Goal: Task Accomplishment & Management: Complete application form

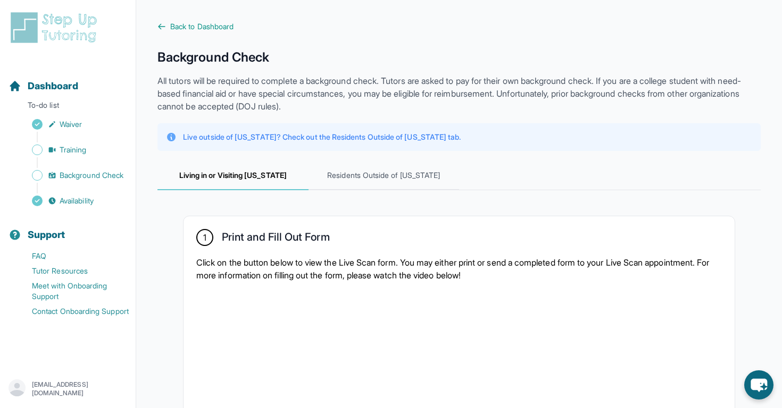
scroll to position [15, 0]
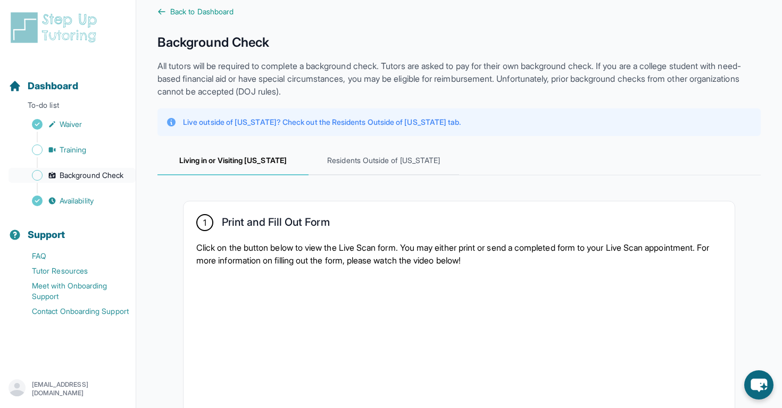
click at [86, 182] on link "Background Check" at bounding box center [72, 175] width 127 height 15
click at [67, 175] on span "Background Check" at bounding box center [92, 175] width 64 height 11
click at [44, 106] on p "To-do list" at bounding box center [67, 107] width 127 height 15
click at [177, 12] on span "Back to Dashboard" at bounding box center [201, 11] width 63 height 11
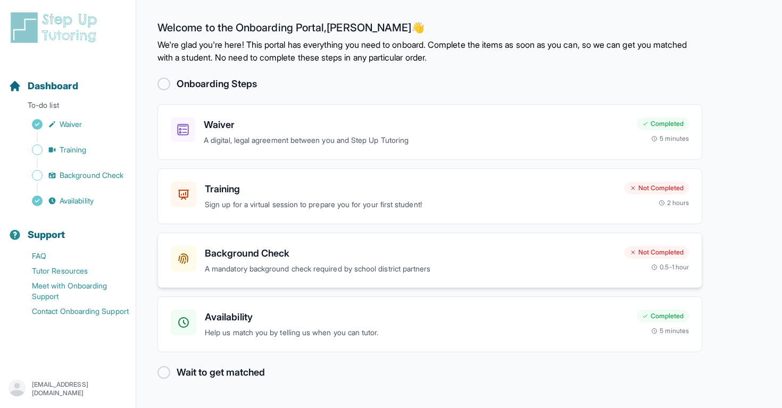
click at [263, 261] on h3 "Background Check" at bounding box center [410, 253] width 411 height 15
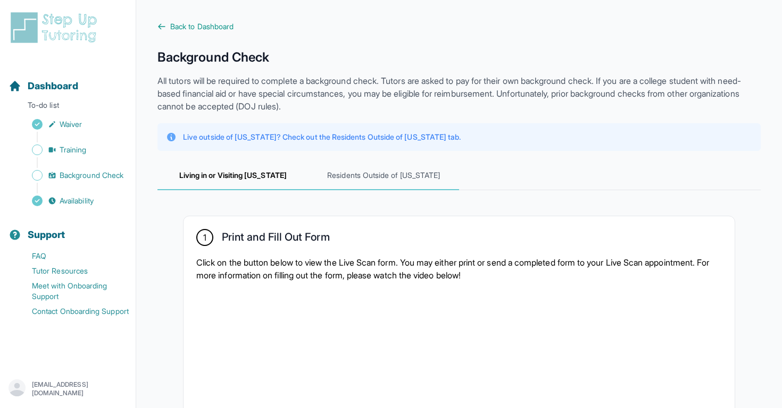
click at [350, 180] on span "Residents Outside of California" at bounding box center [383, 176] width 151 height 29
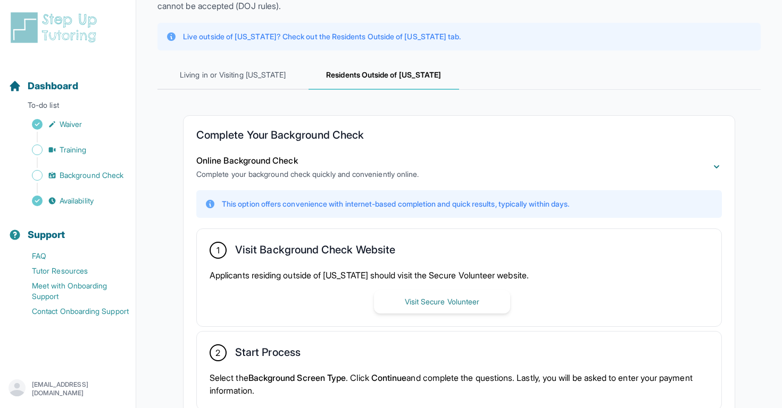
scroll to position [68, 0]
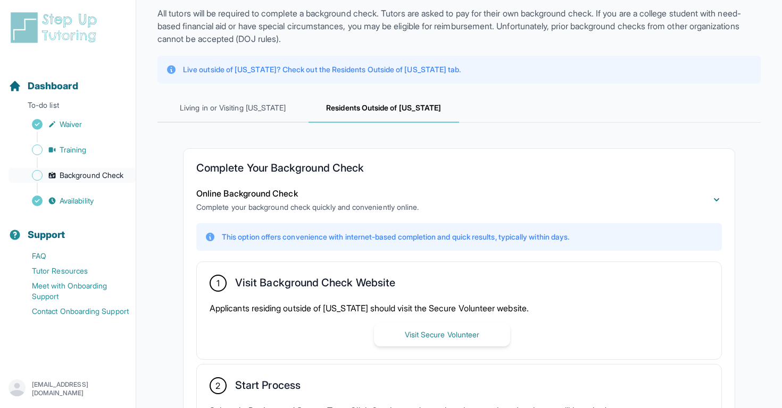
click at [94, 172] on span "Background Check" at bounding box center [92, 175] width 64 height 11
click at [89, 157] on div "Sidebar" at bounding box center [70, 162] width 123 height 11
click at [85, 148] on span "Training" at bounding box center [73, 150] width 27 height 11
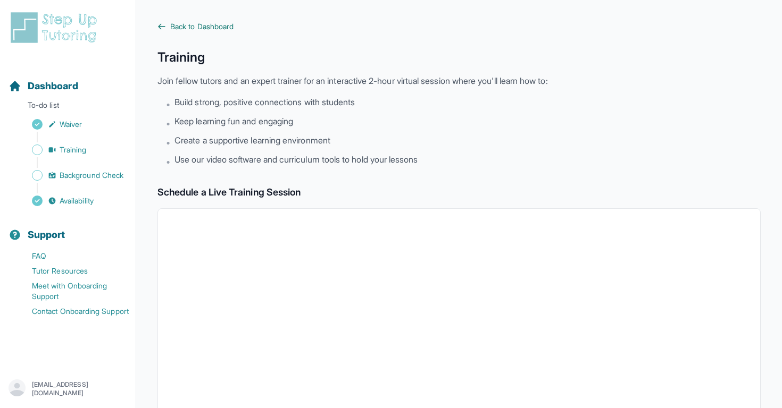
click at [189, 26] on span "Back to Dashboard" at bounding box center [201, 26] width 63 height 11
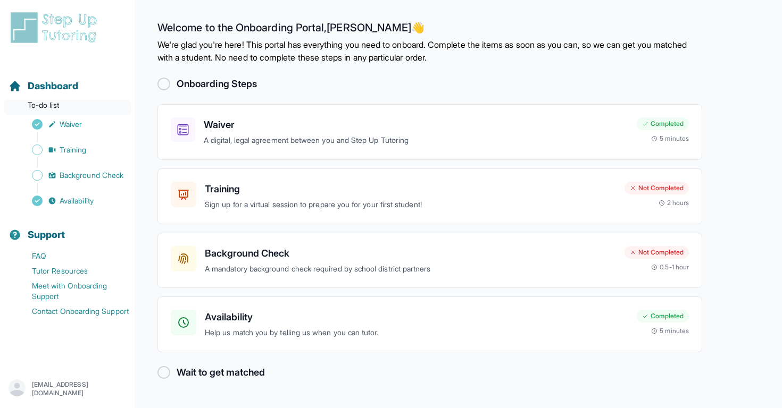
click at [66, 103] on p "To-do list" at bounding box center [67, 107] width 127 height 15
click at [64, 91] on span "Dashboard" at bounding box center [53, 86] width 51 height 15
click at [162, 85] on div at bounding box center [163, 84] width 13 height 13
click at [77, 203] on span "Availability" at bounding box center [77, 201] width 34 height 11
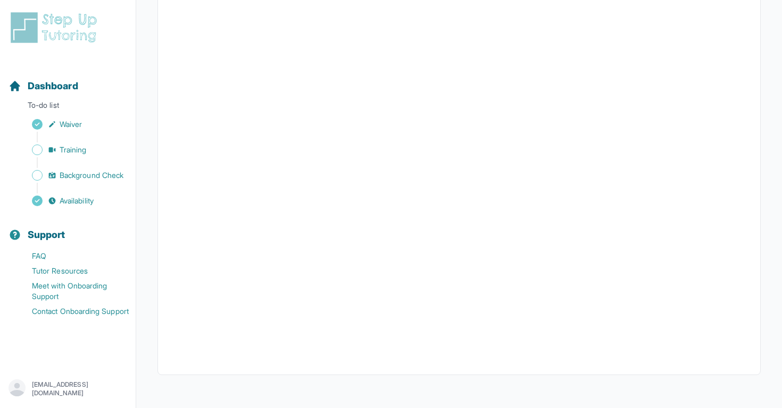
scroll to position [210, 0]
click at [58, 90] on span "Dashboard" at bounding box center [53, 86] width 51 height 15
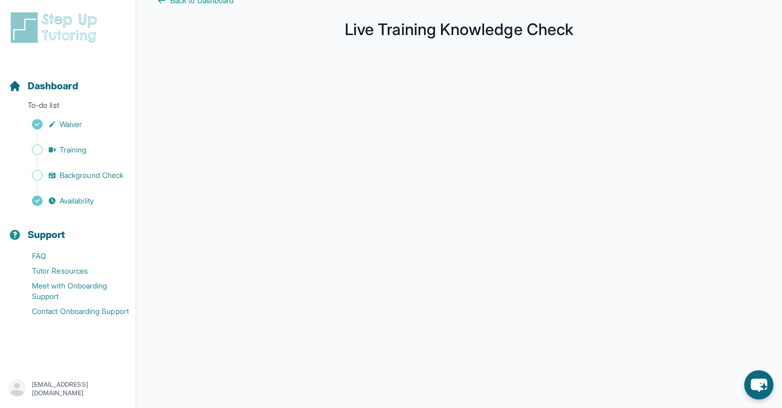
scroll to position [66, 0]
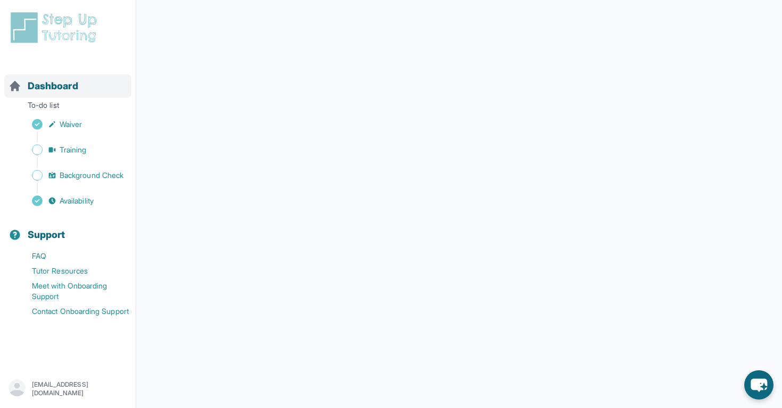
click at [46, 86] on span "Dashboard" at bounding box center [53, 86] width 51 height 15
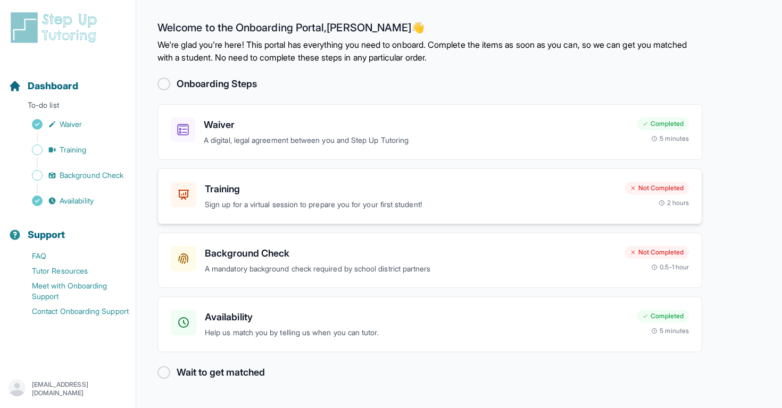
click at [231, 187] on h3 "Training" at bounding box center [410, 189] width 411 height 15
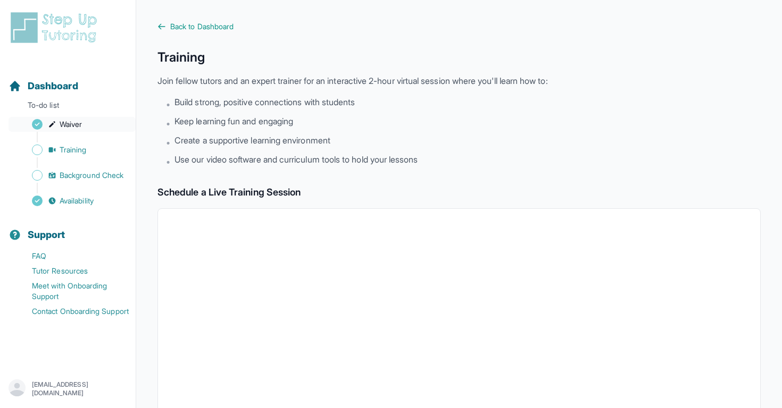
click at [76, 130] on link "Waiver" at bounding box center [72, 124] width 127 height 15
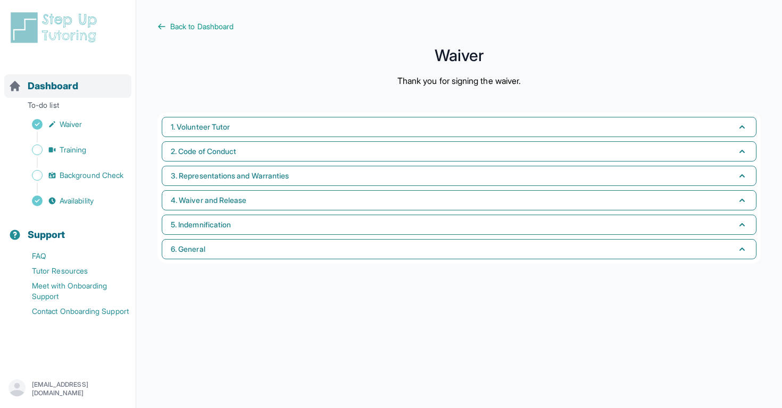
click at [62, 90] on span "Dashboard" at bounding box center [53, 86] width 51 height 15
